Goal: Understand process/instructions: Learn how to perform a task or action

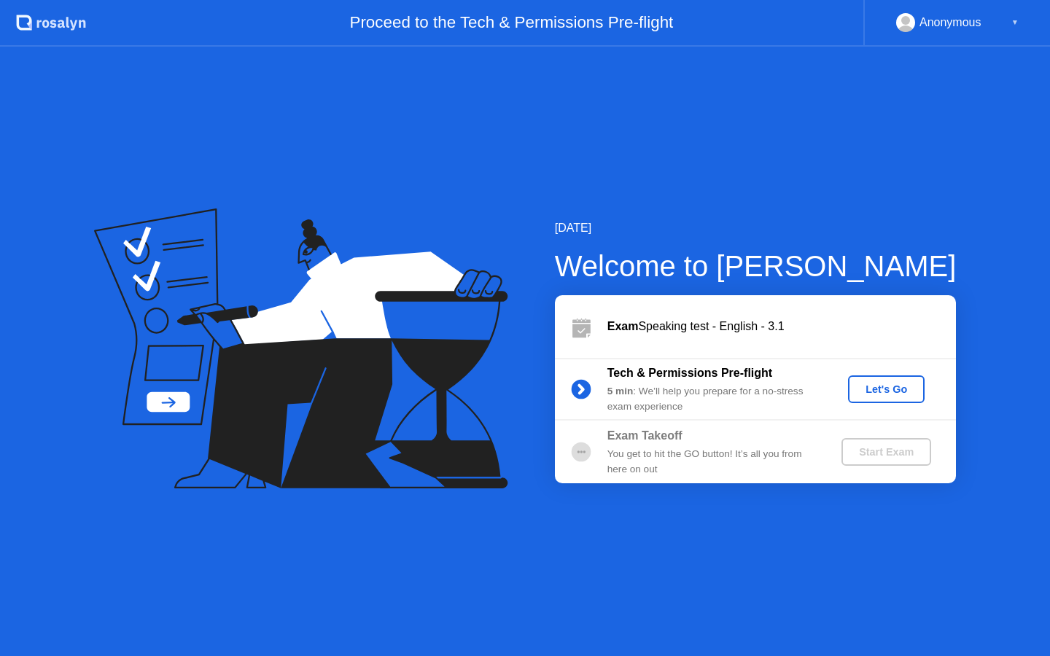
click at [886, 390] on div "Let's Go" at bounding box center [886, 389] width 65 height 12
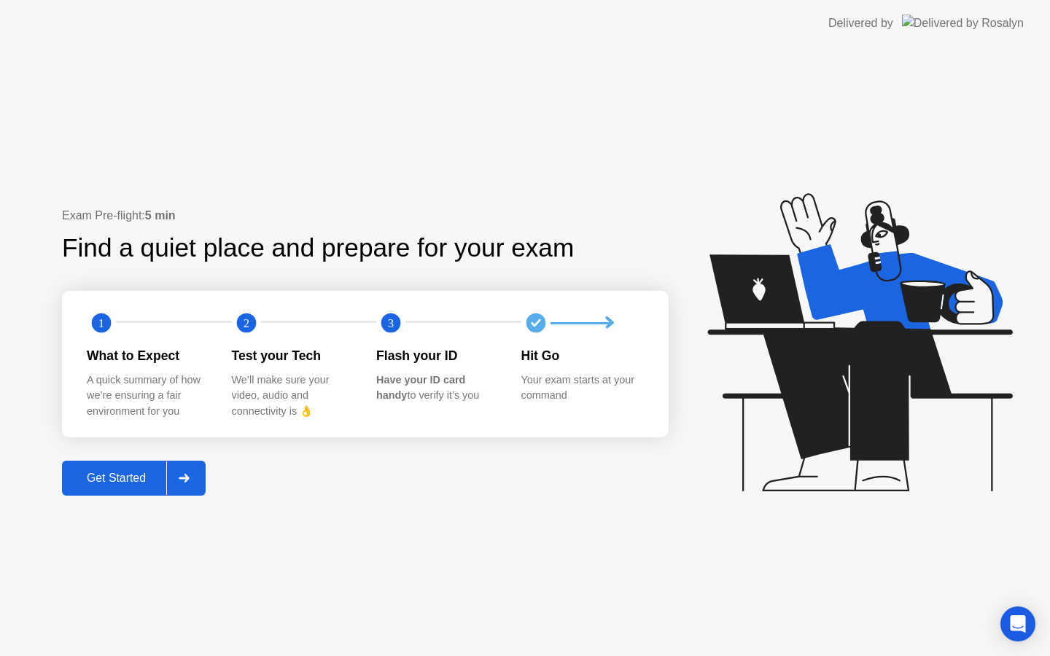
click at [116, 480] on div "Get Started" at bounding box center [116, 478] width 100 height 13
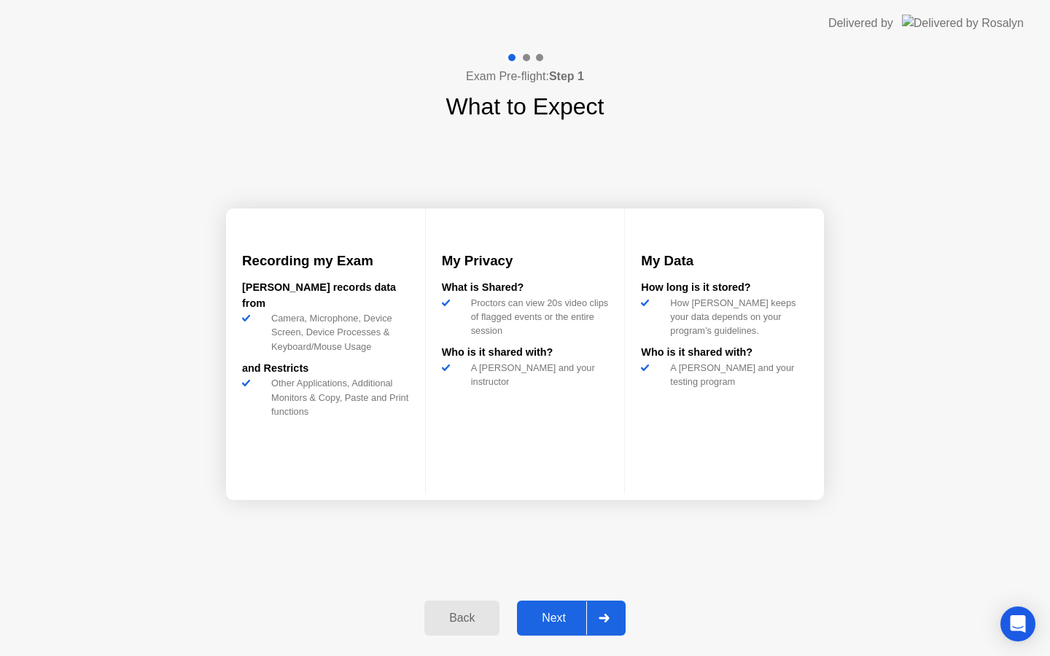
click at [555, 619] on div "Next" at bounding box center [553, 618] width 65 height 13
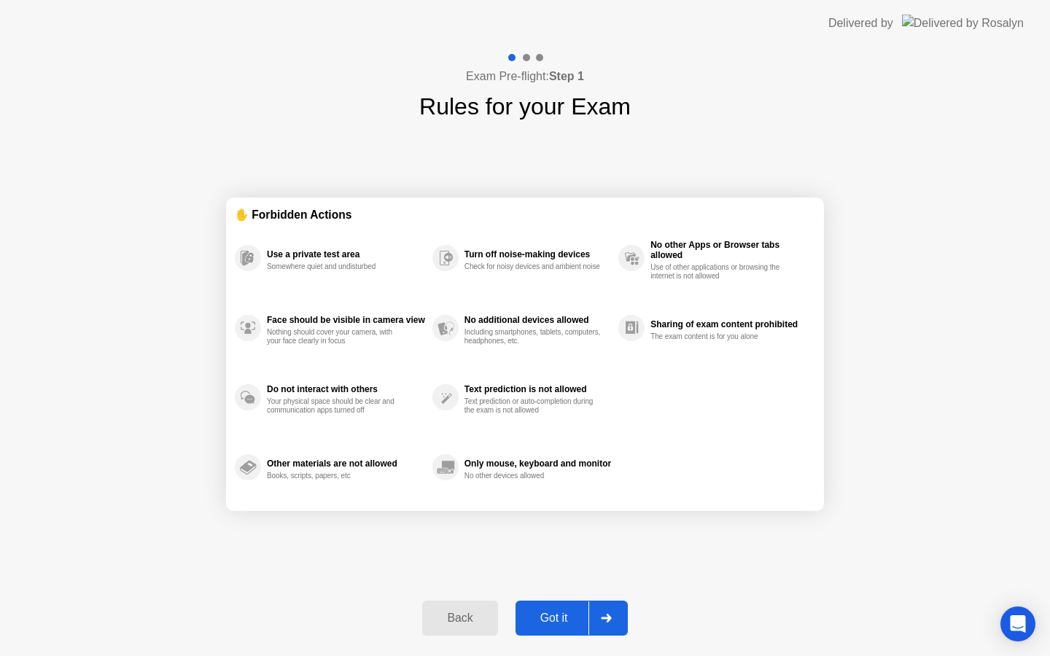
click at [555, 619] on div "Got it" at bounding box center [554, 618] width 69 height 13
select select "**********"
select select "*******"
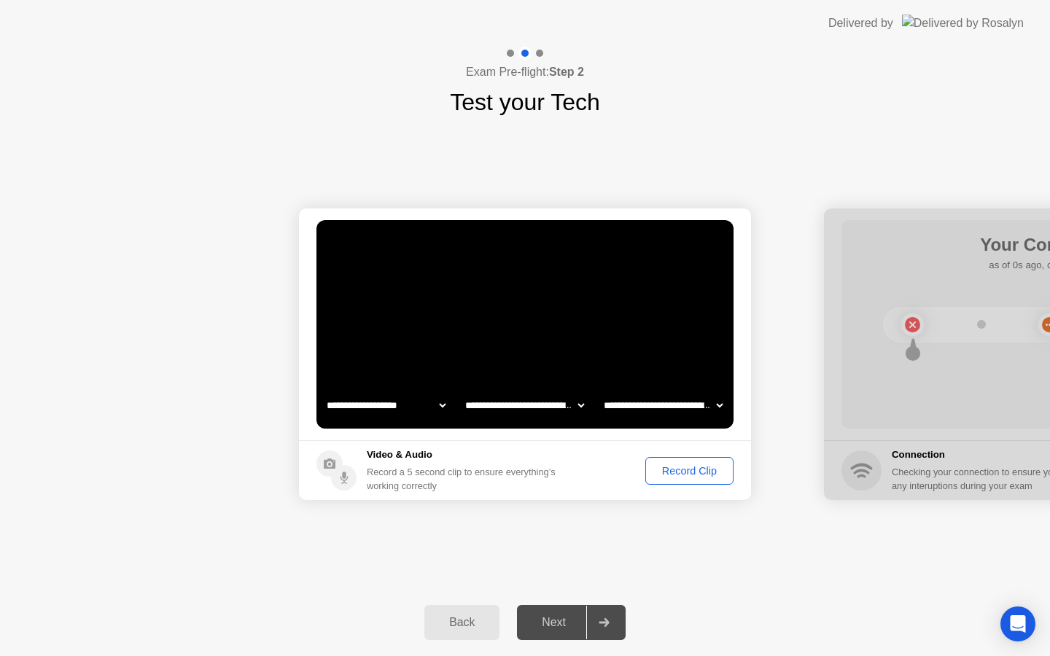
click at [684, 469] on div "Record Clip" at bounding box center [689, 471] width 78 height 12
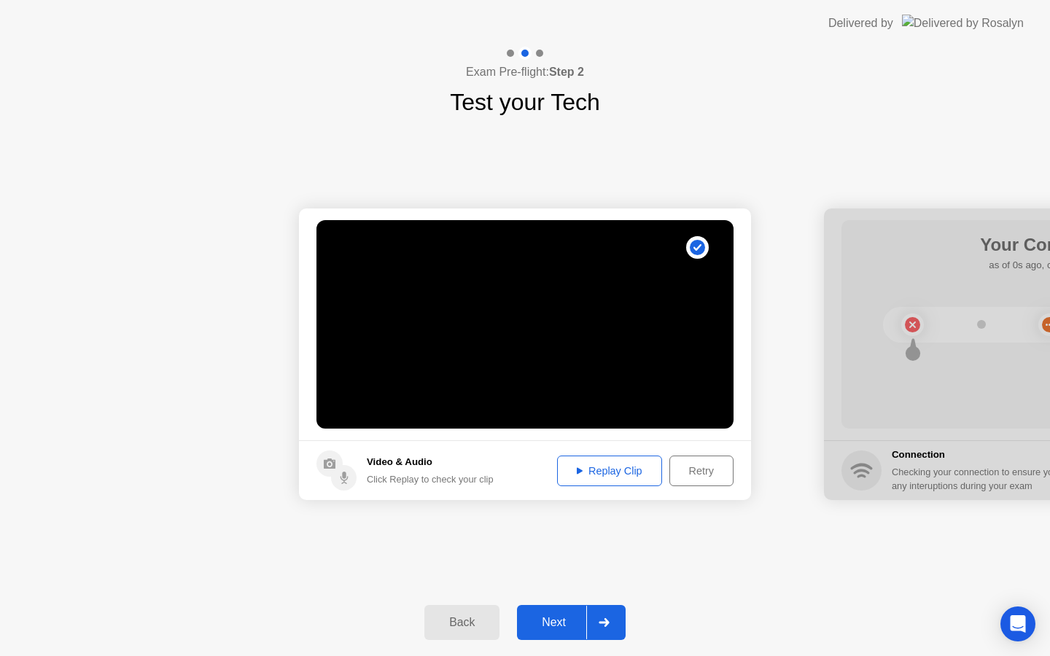
click at [621, 469] on div "Replay Clip" at bounding box center [609, 471] width 95 height 12
click at [560, 620] on div "Next" at bounding box center [553, 622] width 65 height 13
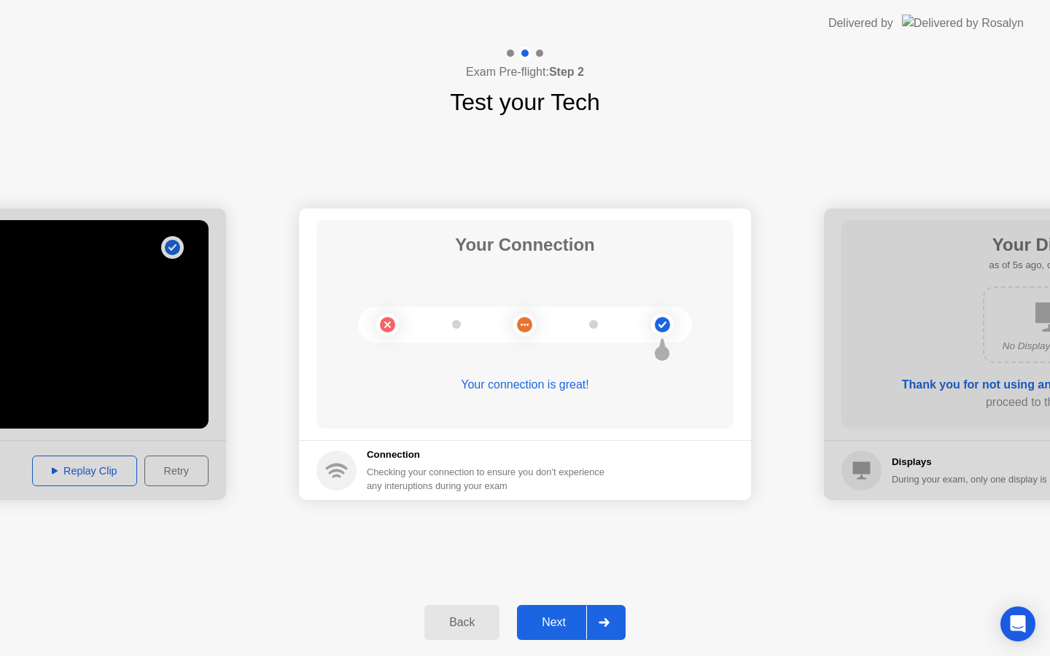
click at [571, 653] on div "Back Next" at bounding box center [525, 622] width 1050 height 67
click at [557, 621] on div "Next" at bounding box center [553, 622] width 65 height 13
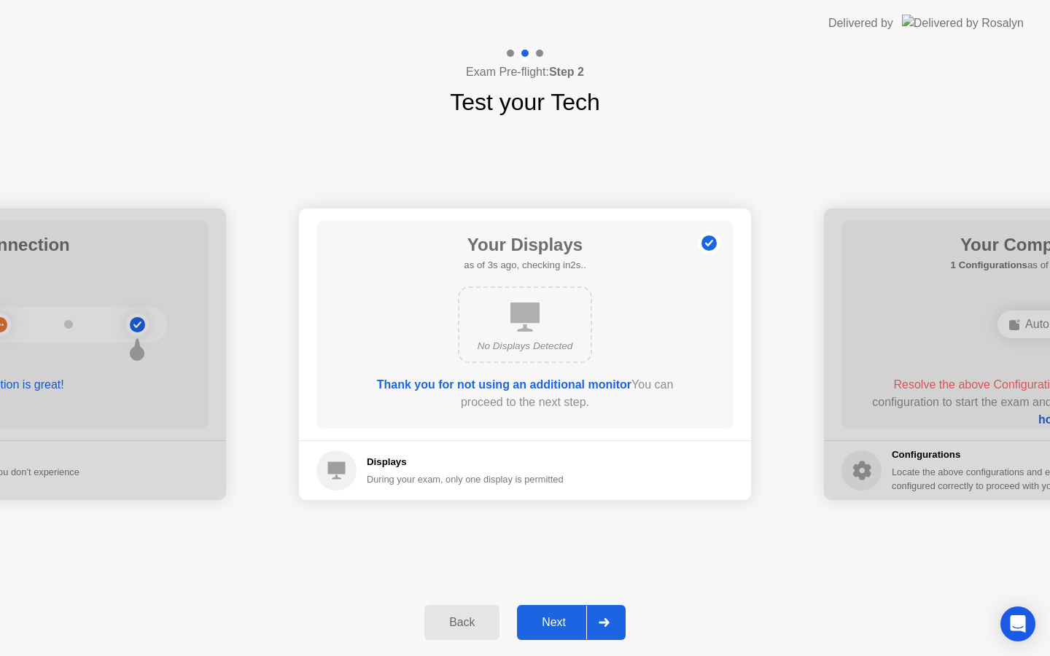
click at [557, 621] on div "Next" at bounding box center [553, 622] width 65 height 13
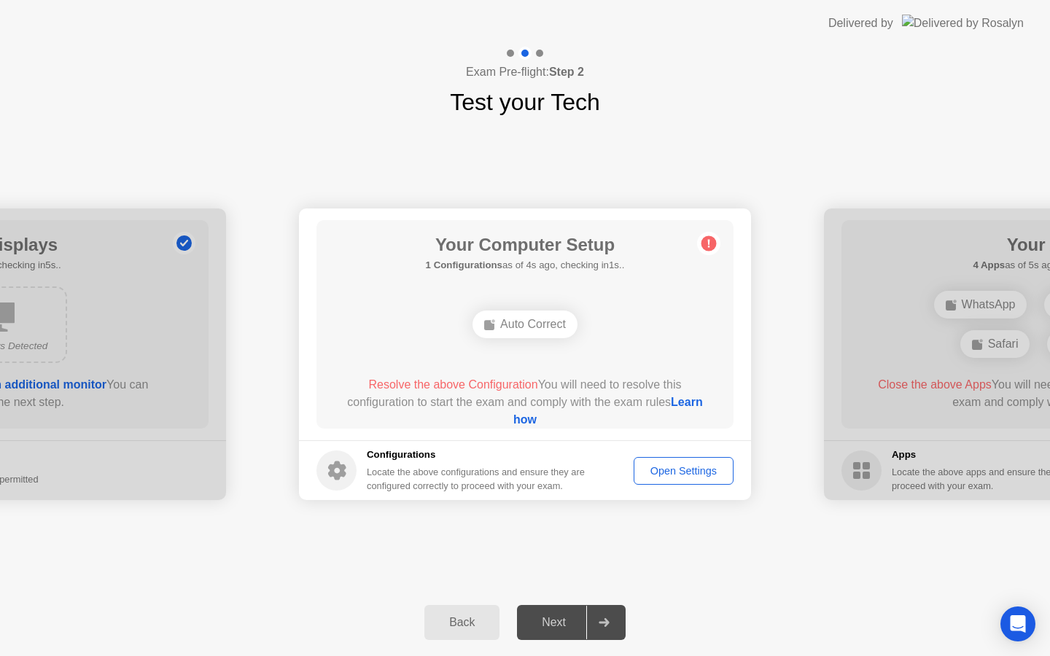
click at [554, 621] on div "Next" at bounding box center [553, 622] width 65 height 13
click at [531, 420] on link "Learn how" at bounding box center [608, 411] width 190 height 30
click at [692, 471] on div "Open Settings" at bounding box center [684, 471] width 90 height 12
